Goal: Information Seeking & Learning: Learn about a topic

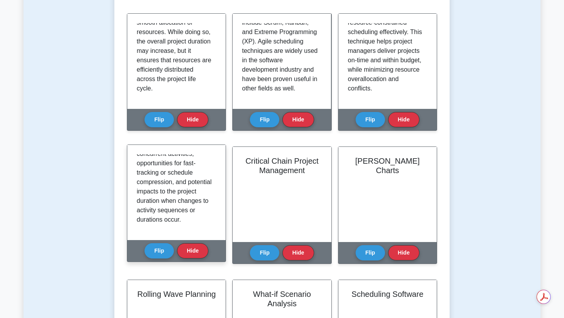
scroll to position [257, 0]
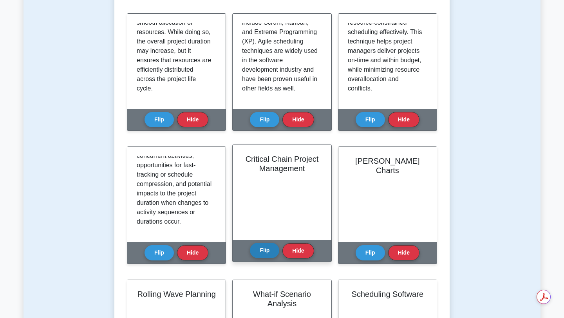
click at [261, 250] on button "Flip" at bounding box center [264, 250] width 29 height 15
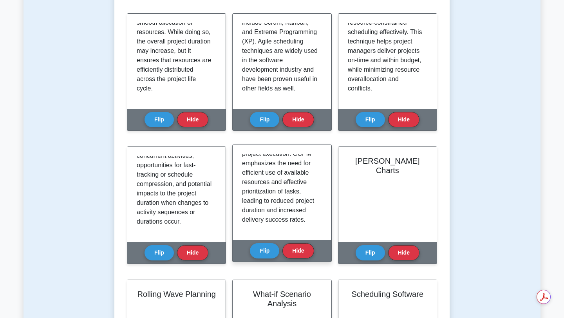
scroll to position [249, 0]
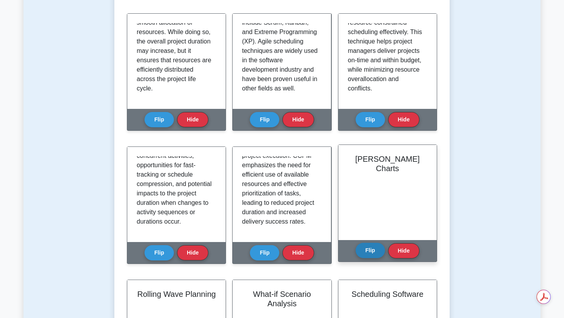
click at [370, 252] on button "Flip" at bounding box center [370, 250] width 29 height 15
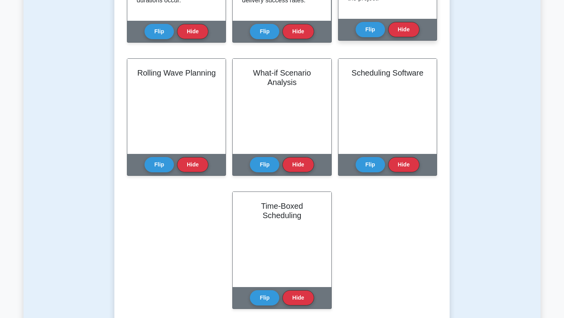
scroll to position [8, 0]
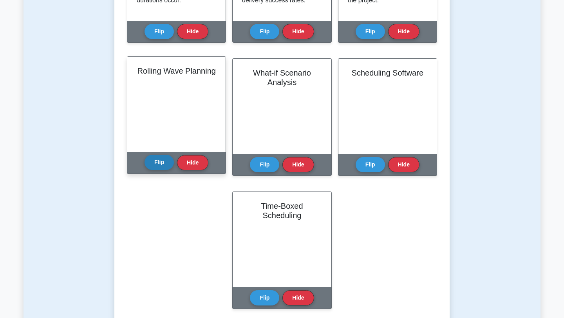
click at [160, 162] on button "Flip" at bounding box center [158, 162] width 29 height 15
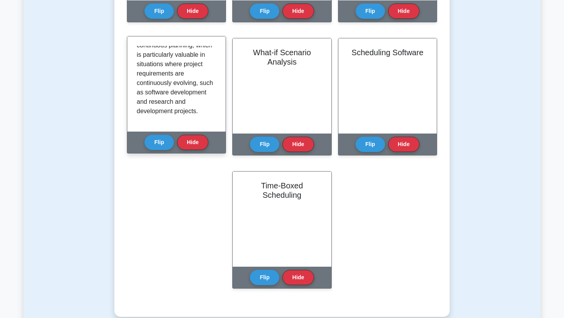
scroll to position [249, 0]
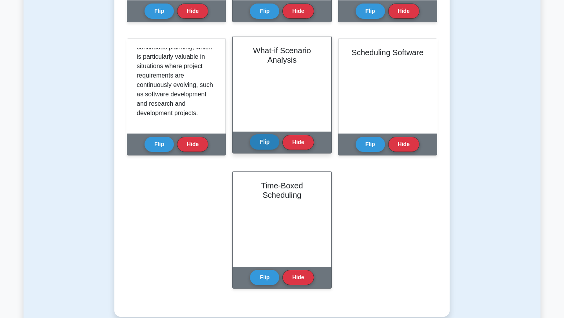
click at [267, 143] on button "Flip" at bounding box center [264, 141] width 29 height 15
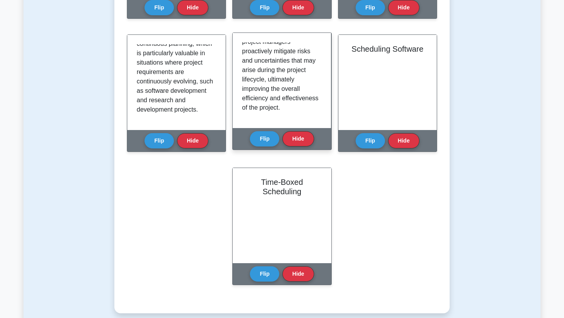
scroll to position [430, 0]
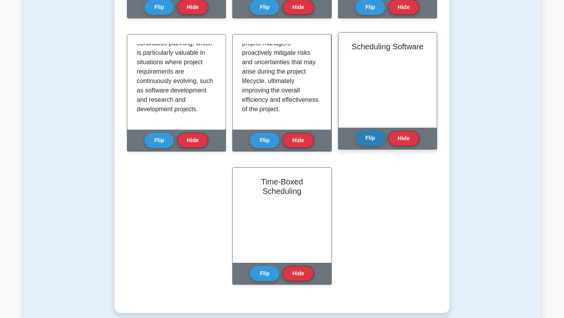
click at [374, 141] on button "Flip" at bounding box center [370, 137] width 29 height 15
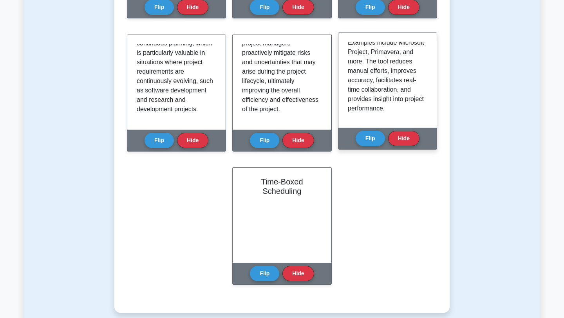
scroll to position [165, 0]
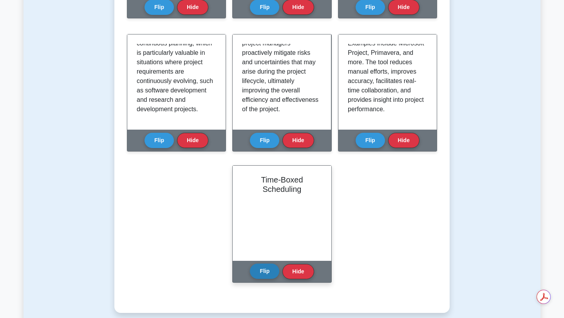
click at [263, 271] on button "Flip" at bounding box center [264, 271] width 29 height 15
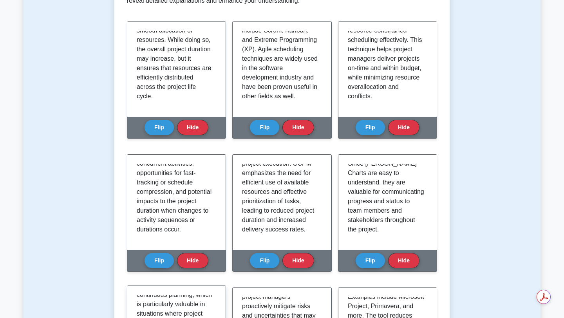
scroll to position [0, 0]
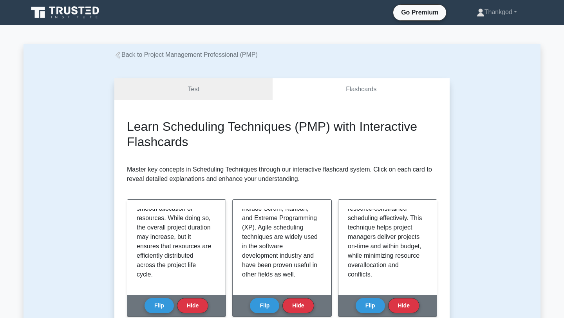
click at [121, 58] on link "Back to Project Management Professional (PMP)" at bounding box center [185, 54] width 143 height 7
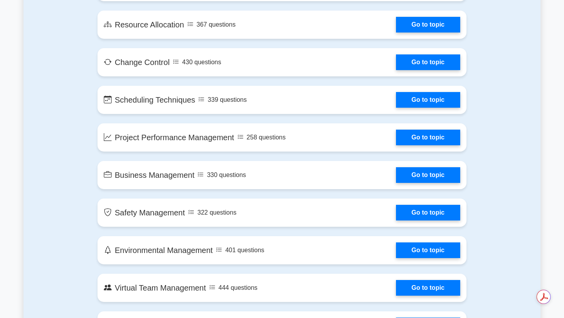
scroll to position [1450, 0]
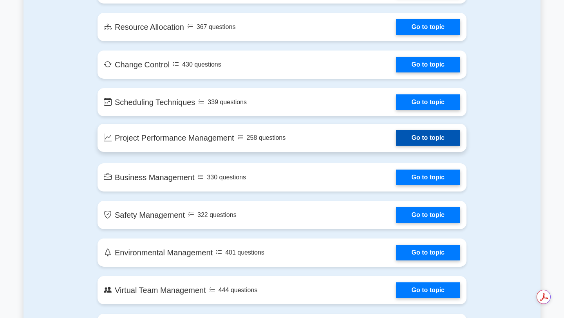
click at [396, 146] on link "Go to topic" at bounding box center [428, 138] width 64 height 16
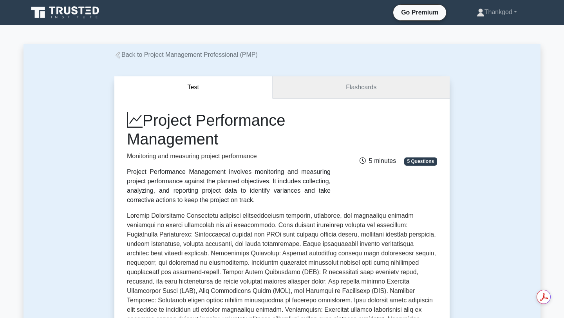
click at [321, 94] on link "Flashcards" at bounding box center [361, 87] width 177 height 22
